Goal: Transaction & Acquisition: Purchase product/service

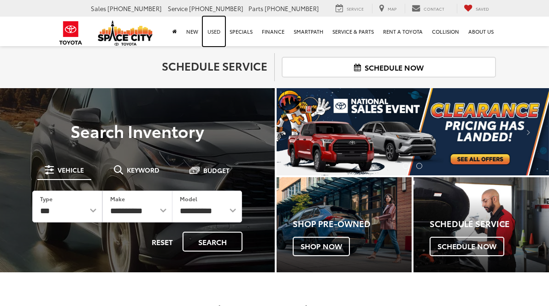
click at [221, 32] on link "Used" at bounding box center [214, 32] width 22 height 30
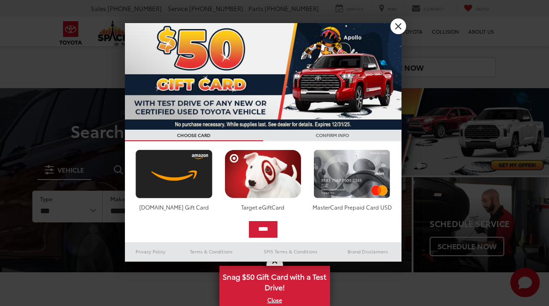
click at [401, 24] on link "X" at bounding box center [399, 26] width 16 height 16
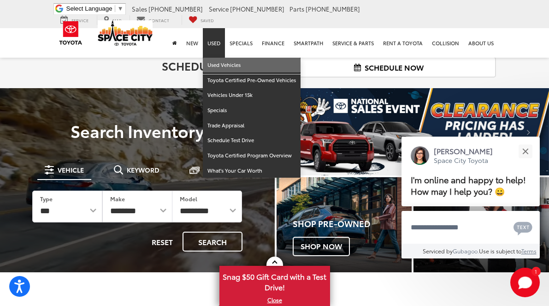
click at [221, 58] on link "Used Vehicles" at bounding box center [252, 65] width 98 height 15
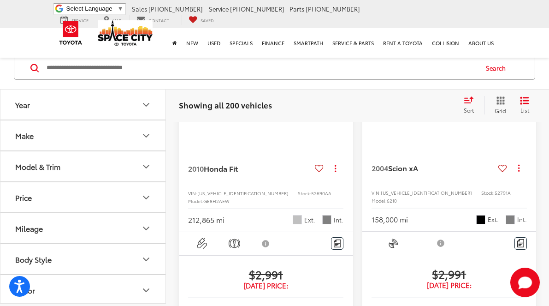
scroll to position [52, 0]
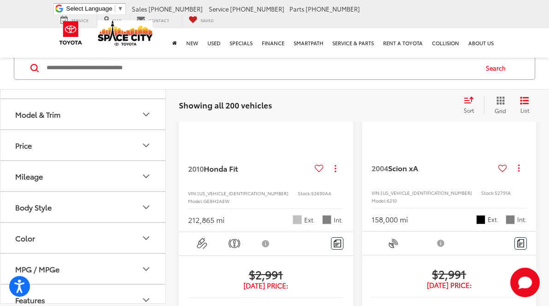
click at [144, 204] on icon "Body Style" at bounding box center [146, 206] width 11 height 11
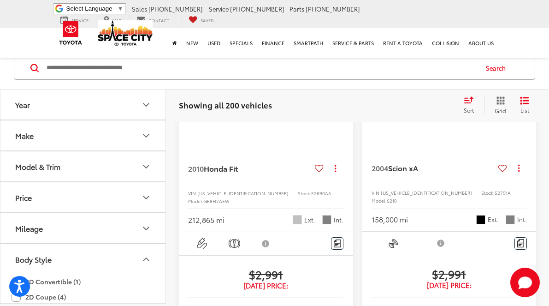
scroll to position [0, 0]
click at [137, 128] on button "Make" at bounding box center [83, 135] width 166 height 30
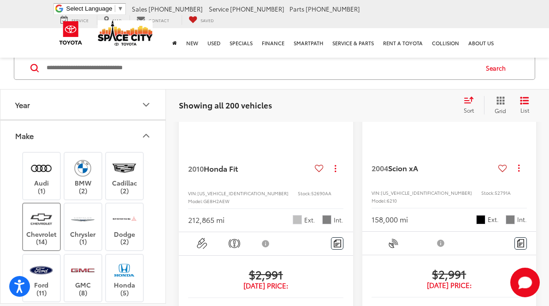
click at [41, 235] on label "Chevrolet (14)" at bounding box center [41, 226] width 37 height 37
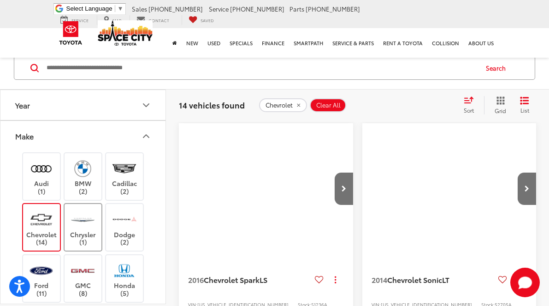
scroll to position [348, 0]
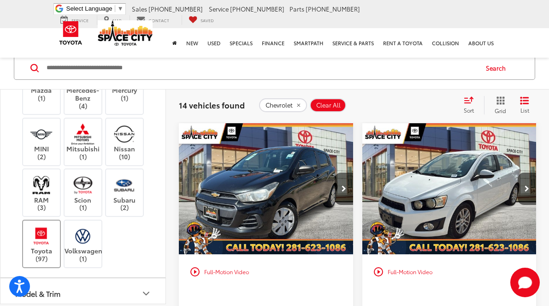
click at [53, 229] on img at bounding box center [41, 236] width 25 height 22
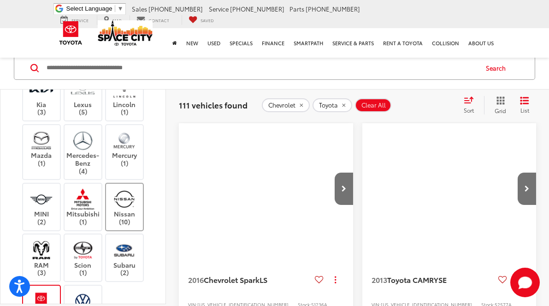
click at [122, 197] on img at bounding box center [124, 199] width 25 height 22
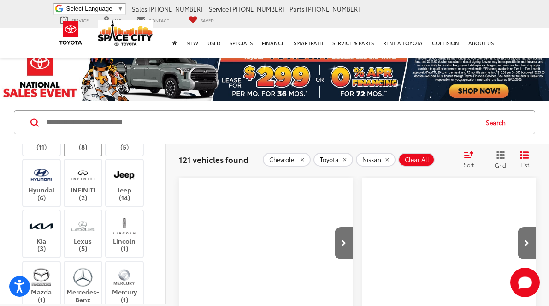
scroll to position [104, 0]
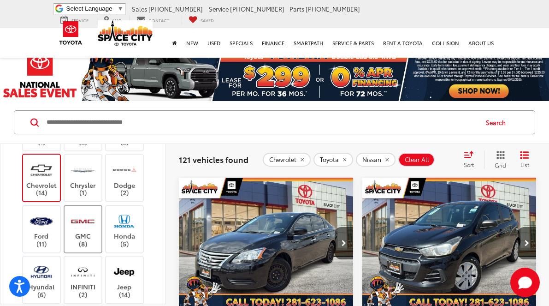
click at [65, 216] on label "GMC (8)" at bounding box center [83, 228] width 37 height 37
click at [48, 220] on img at bounding box center [41, 221] width 25 height 22
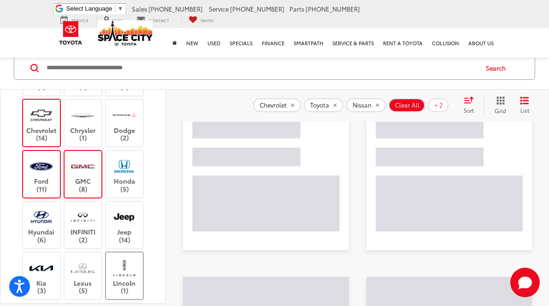
scroll to position [490, 0]
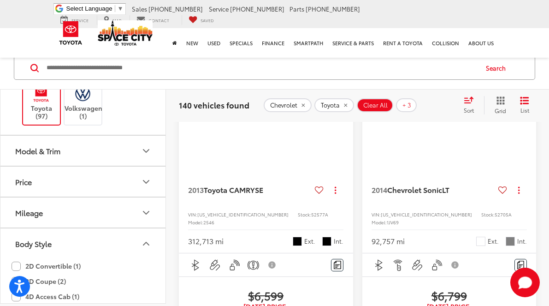
click at [139, 146] on button "Model & Trim" at bounding box center [83, 151] width 166 height 30
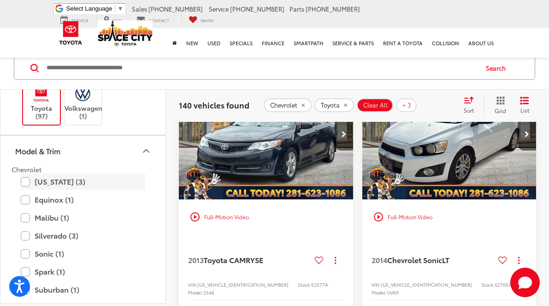
click at [27, 173] on label "[US_STATE] (3)" at bounding box center [83, 181] width 125 height 16
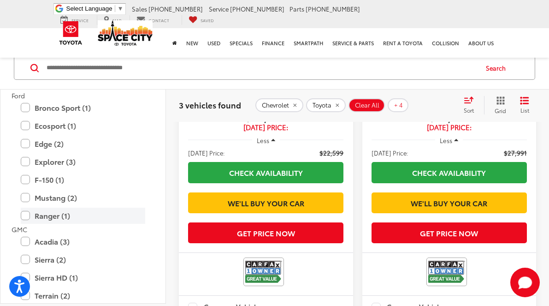
scroll to position [752, 0]
click at [29, 207] on label "Ranger (1)" at bounding box center [83, 215] width 125 height 16
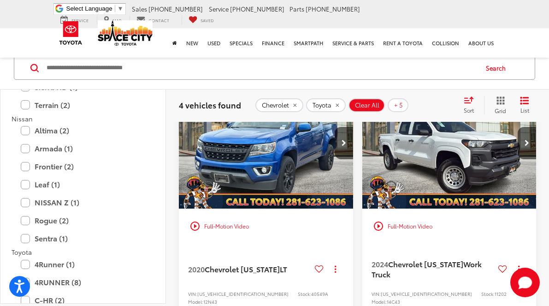
scroll to position [937, 0]
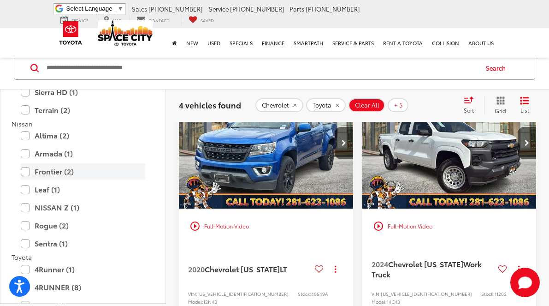
click at [26, 163] on label "Frontier (2)" at bounding box center [83, 171] width 125 height 16
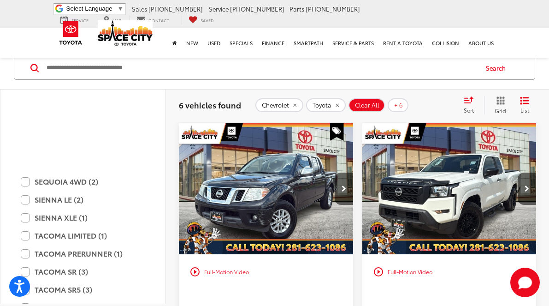
scroll to position [1400, 0]
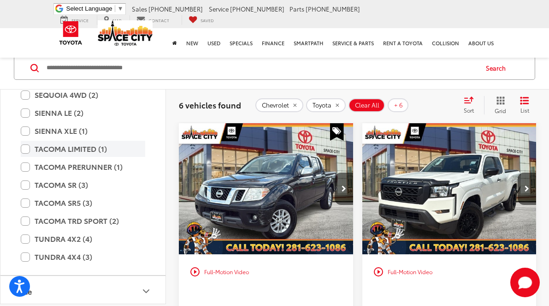
click at [27, 142] on label "TACOMA LIMITED (1)" at bounding box center [83, 149] width 125 height 16
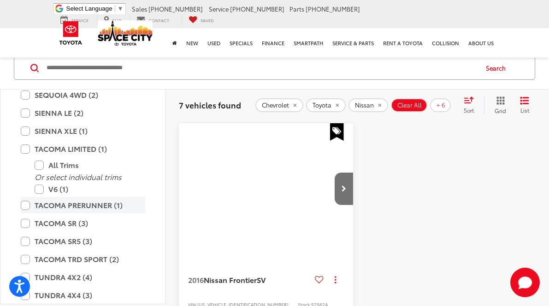
click at [30, 197] on label "TACOMA PRERUNNER (1)" at bounding box center [83, 205] width 125 height 16
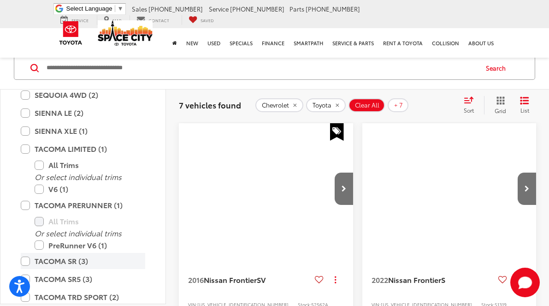
click at [28, 215] on div "All Trims" at bounding box center [83, 221] width 143 height 16
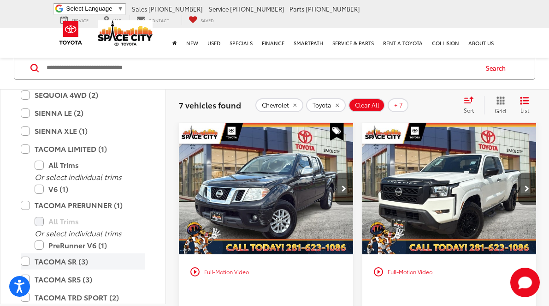
click at [24, 253] on label "TACOMA SR (3)" at bounding box center [83, 261] width 125 height 16
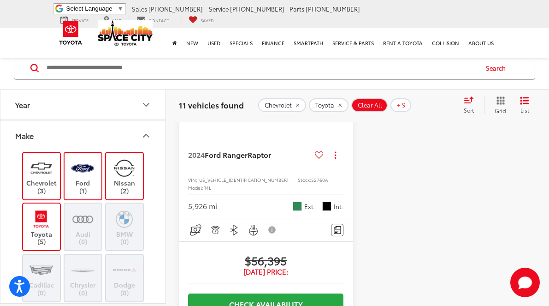
scroll to position [2772, 0]
